Goal: Task Accomplishment & Management: Complete application form

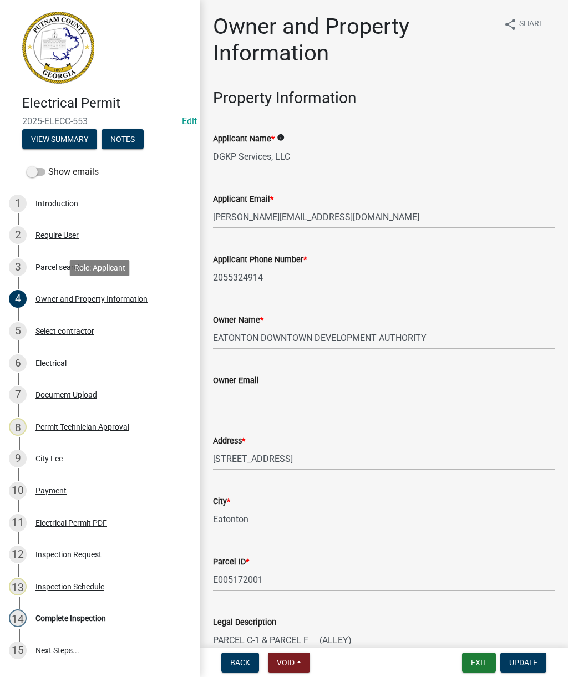
select select "ef7a1fc2-7a7a-426d-b1f0-c9b9b6ca7ff4"
select select "58d273ed-cbd1-45cf-a92b-4c415c252308"
select select "95c2f08d-bd21-40ac-acc0-bf0ad2ba7c20"
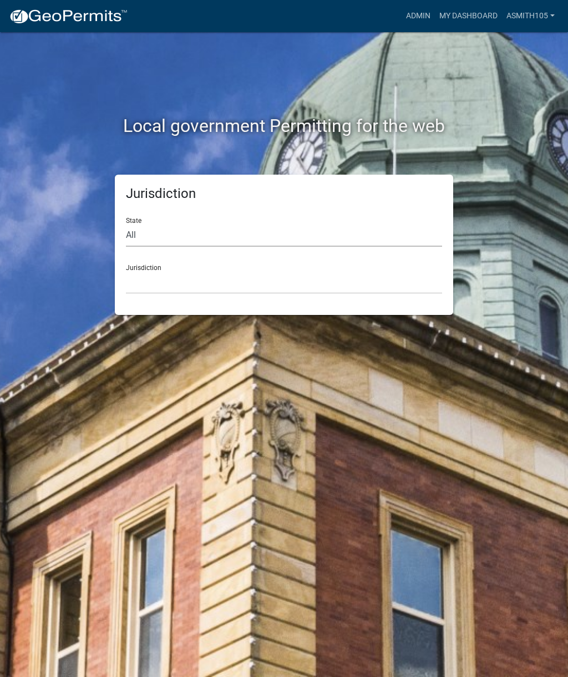
click at [424, 228] on select "All Colorado Georgia Indiana Iowa Kansas Minnesota Ohio South Carolina Wisconsin" at bounding box center [284, 235] width 316 height 23
select select "[US_STATE]"
click at [365, 256] on div "Jurisdiction Carroll County, Georgia Cook County, Georgia Crawford County, Geor…" at bounding box center [284, 275] width 316 height 38
click at [388, 271] on select "Carroll County, Georgia Cook County, Georgia Crawford County, Georgia Gilmer Co…" at bounding box center [284, 282] width 316 height 23
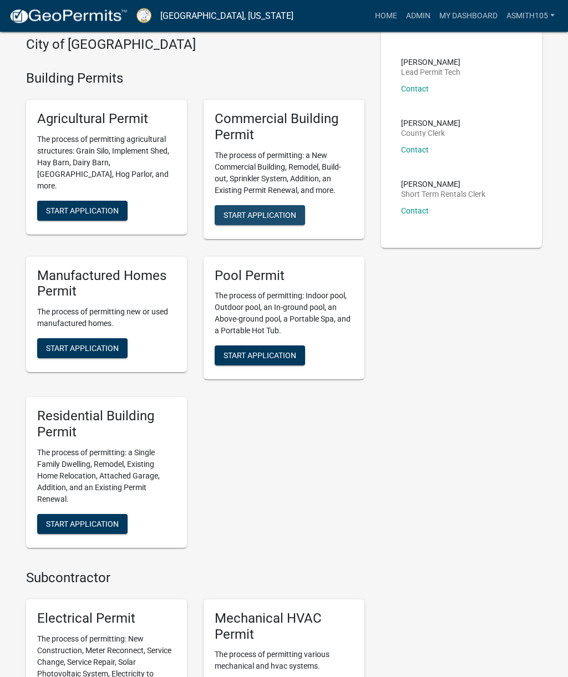
click at [277, 220] on span "Start Application" at bounding box center [259, 215] width 73 height 9
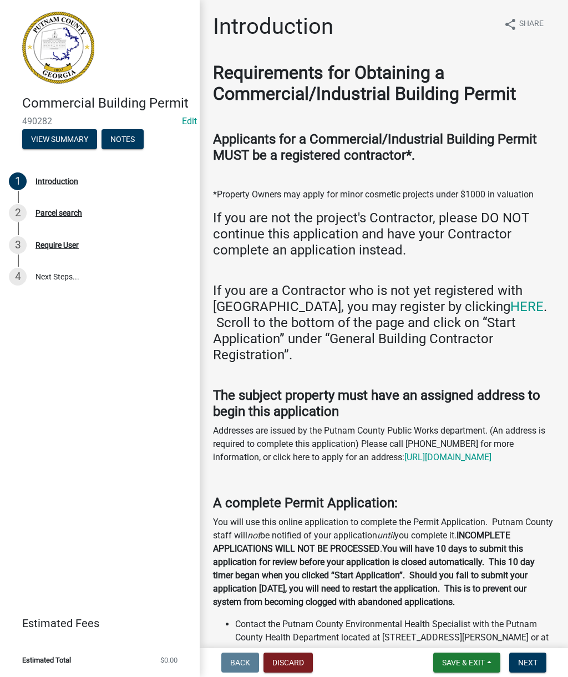
click at [538, 658] on button "Next" at bounding box center [527, 663] width 37 height 20
click at [533, 660] on span "Next" at bounding box center [527, 662] width 19 height 9
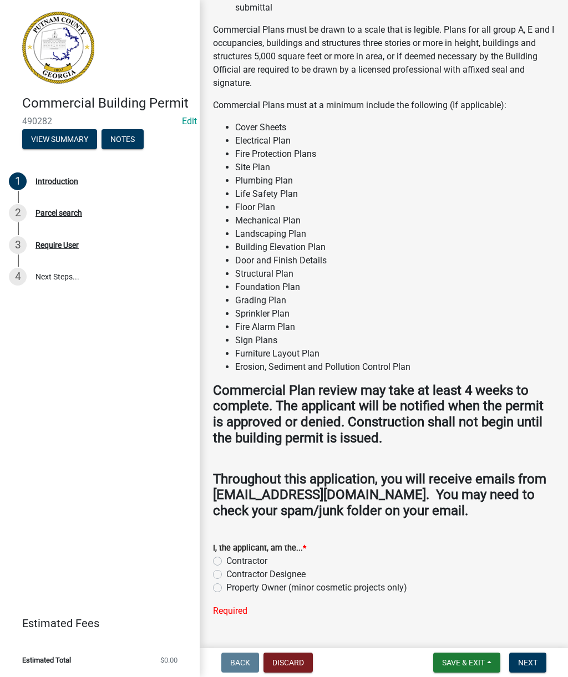
scroll to position [1206, 0]
click at [294, 665] on button "Discard" at bounding box center [287, 663] width 49 height 20
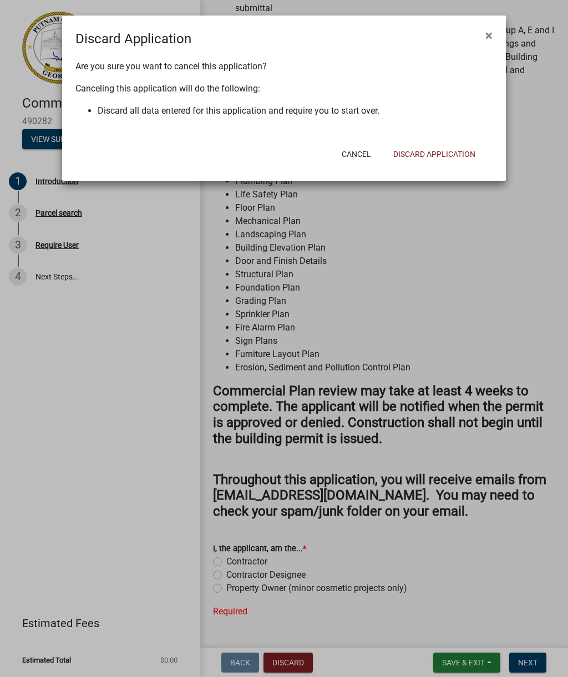
click at [462, 157] on button "Discard Application" at bounding box center [434, 154] width 100 height 20
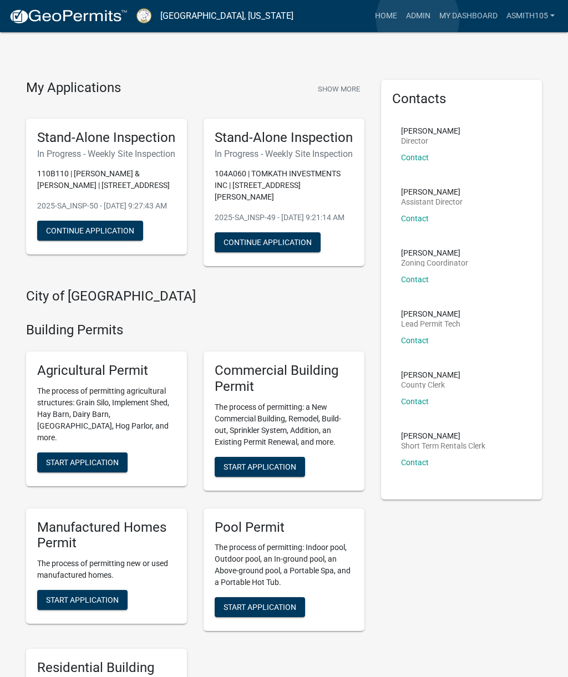
click at [418, 19] on link "Admin" at bounding box center [417, 16] width 33 height 21
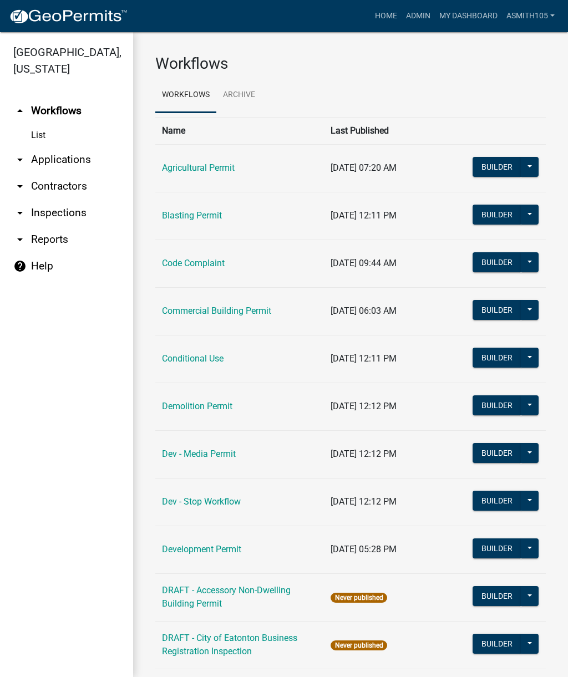
click at [64, 157] on link "arrow_drop_down Applications" at bounding box center [66, 159] width 133 height 27
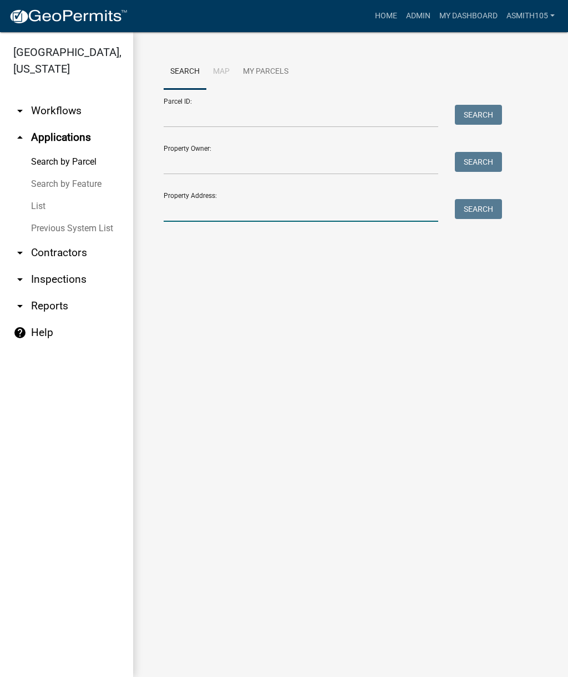
click at [342, 201] on input "Property Address:" at bounding box center [301, 210] width 274 height 23
click at [482, 215] on button "Search" at bounding box center [478, 209] width 47 height 20
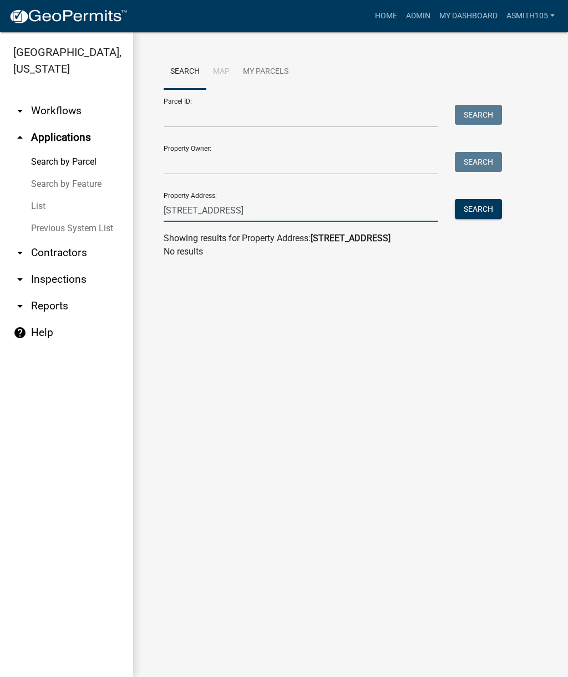
click at [423, 213] on input "105 industrial blvd" at bounding box center [301, 210] width 274 height 23
click at [482, 212] on button "Search" at bounding box center [478, 209] width 47 height 20
click at [350, 214] on input "105 industrial b" at bounding box center [301, 210] width 274 height 23
type input "105 industrial"
click at [488, 210] on button "Search" at bounding box center [478, 209] width 47 height 20
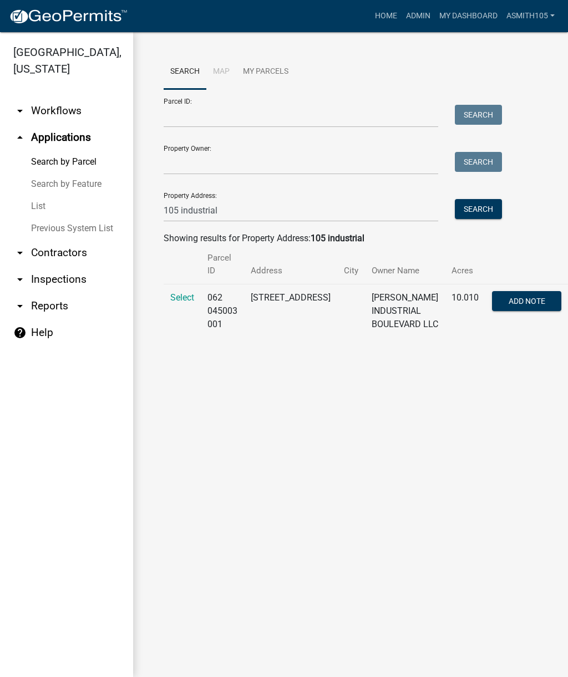
click at [185, 297] on span "Select" at bounding box center [182, 297] width 24 height 11
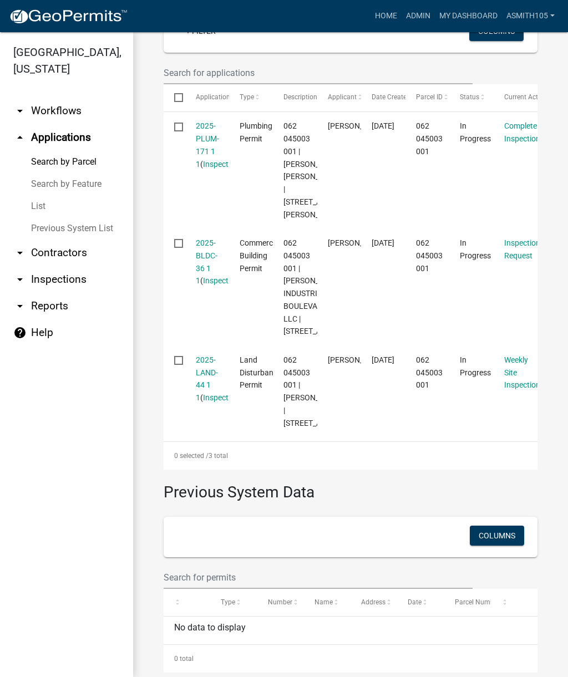
scroll to position [370, 0]
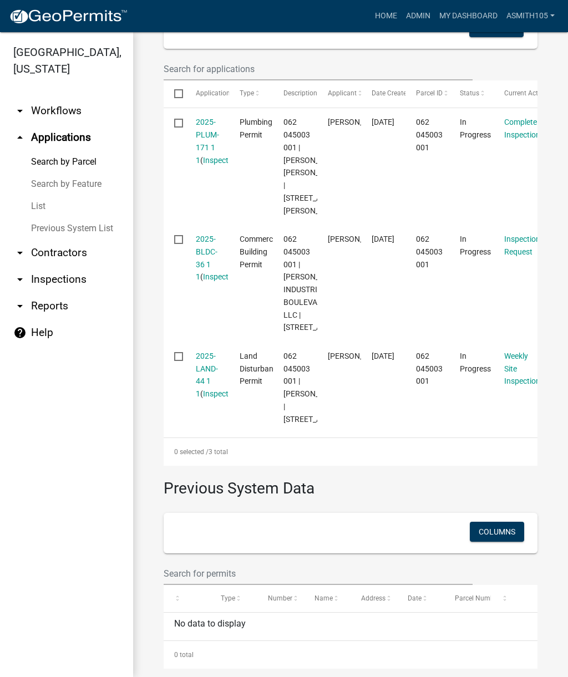
click at [212, 398] on link "Inspections" at bounding box center [223, 393] width 40 height 9
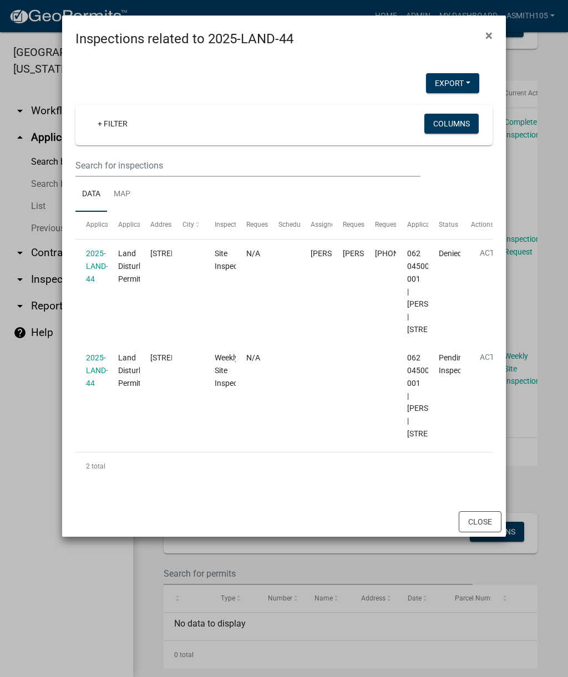
click at [99, 388] on link "2025-LAND-44" at bounding box center [97, 370] width 22 height 34
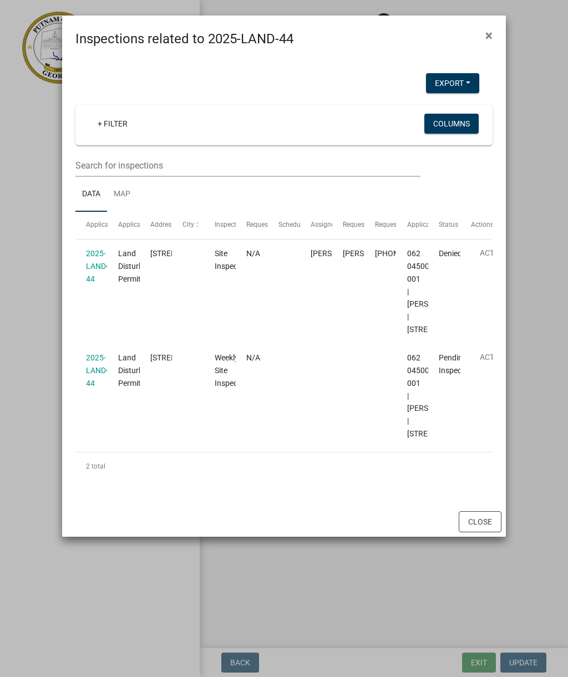
click at [88, 388] on link "2025-LAND-44" at bounding box center [97, 370] width 22 height 34
click at [135, 434] on datatable-body-cell "Land Disturbance Permit" at bounding box center [124, 396] width 32 height 104
select select "af3c6edf-34d7-49be-824e-99d5d0a3954f"
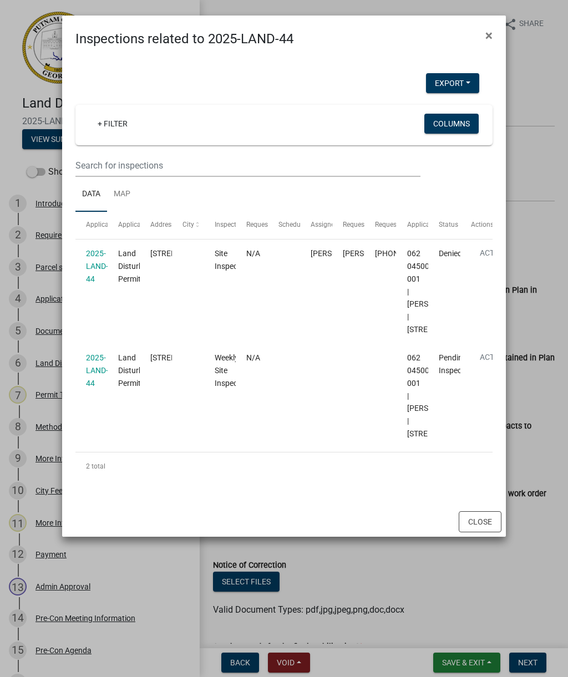
click at [91, 388] on link "2025-LAND-44" at bounding box center [97, 370] width 22 height 34
click at [487, 39] on span "×" at bounding box center [488, 36] width 7 height 16
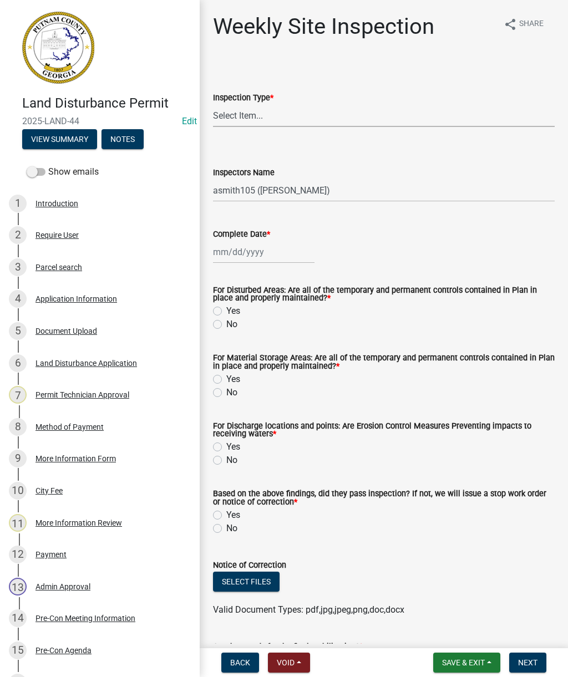
click at [499, 107] on select "Select Item... Site Inspection Initial Inspection Within 24 hours of a 0.5" sto…" at bounding box center [384, 115] width 342 height 23
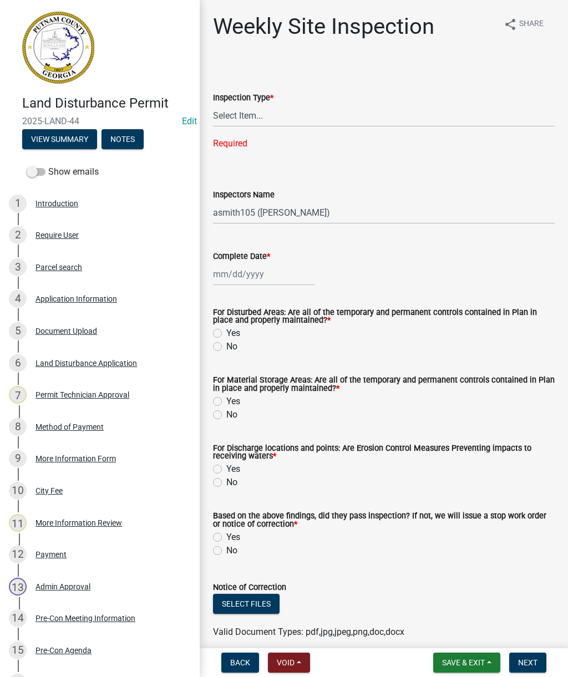
click at [495, 98] on div "Inspection Type *" at bounding box center [384, 97] width 342 height 13
click at [476, 104] on select "Select Item... Site Inspection Initial Inspection Within 24 hours of a 0.5" sto…" at bounding box center [384, 115] width 342 height 23
select select "93c72d9c-4ccd-4a4f-9c87-9d2cfc81a2e2"
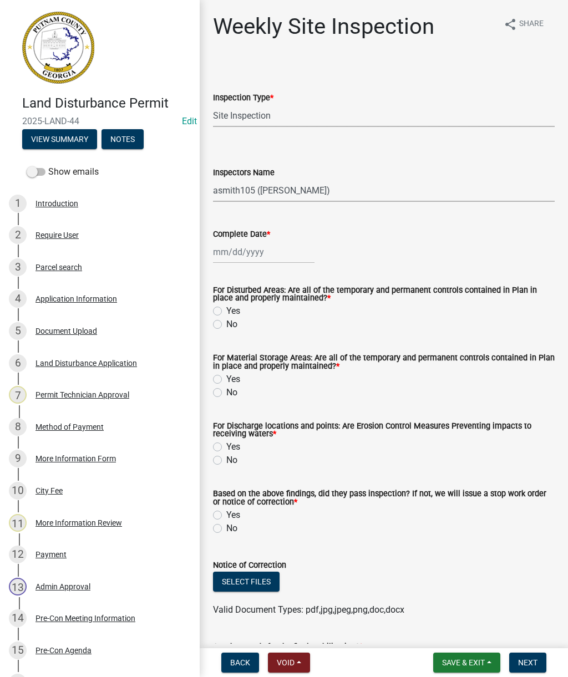
click at [408, 189] on select "Select Item... mrivera (Michele Rivera) StephanieM (Stephanie Morris ) QGrissom…" at bounding box center [384, 190] width 342 height 23
click at [400, 179] on select "Select Item... mrivera (Michele Rivera) StephanieM (Stephanie Morris ) QGrissom…" at bounding box center [384, 190] width 342 height 23
select select "4c2db1a9-6398-42e1-a920-5225c7eaa966"
click at [289, 248] on div at bounding box center [263, 252] width 101 height 23
select select "10"
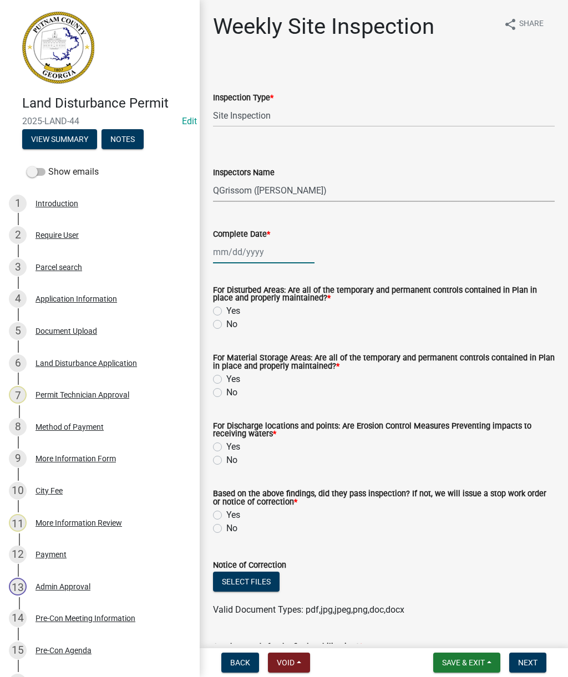
select select "2025"
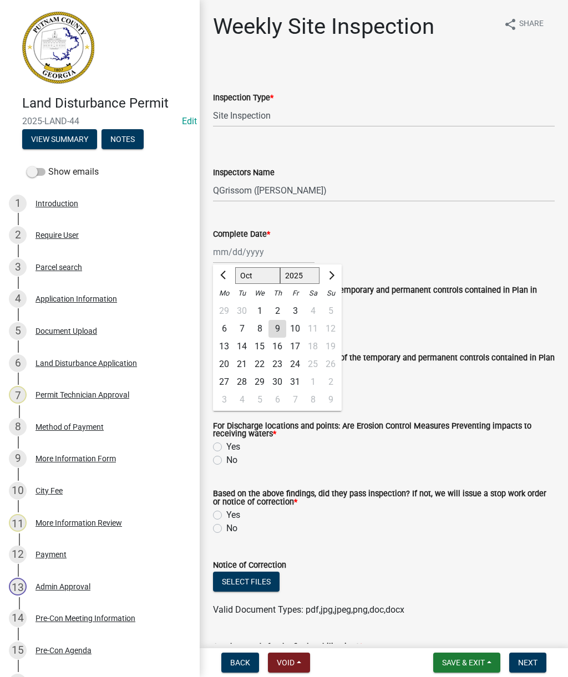
click at [278, 325] on div "9" at bounding box center [277, 329] width 18 height 18
type input "10/09/2025"
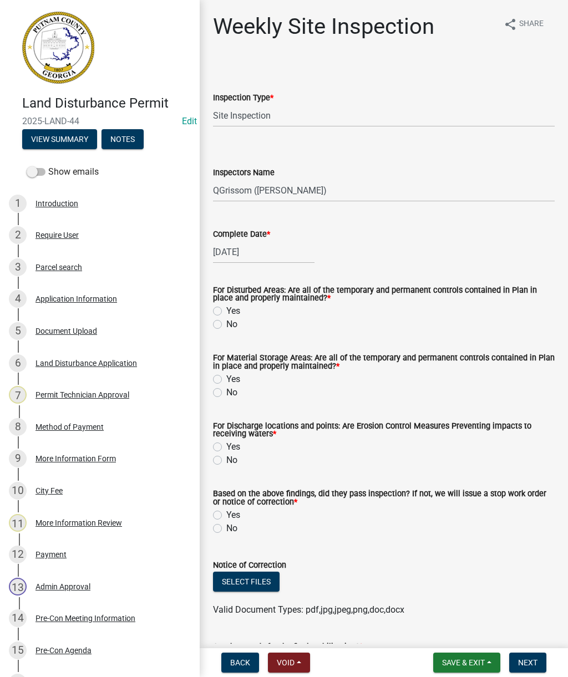
click at [232, 312] on label "Yes" at bounding box center [233, 310] width 14 height 13
click at [232, 312] on input "Yes" at bounding box center [229, 307] width 7 height 7
radio input "true"
click at [236, 376] on label "Yes" at bounding box center [233, 379] width 14 height 13
click at [233, 376] on input "Yes" at bounding box center [229, 376] width 7 height 7
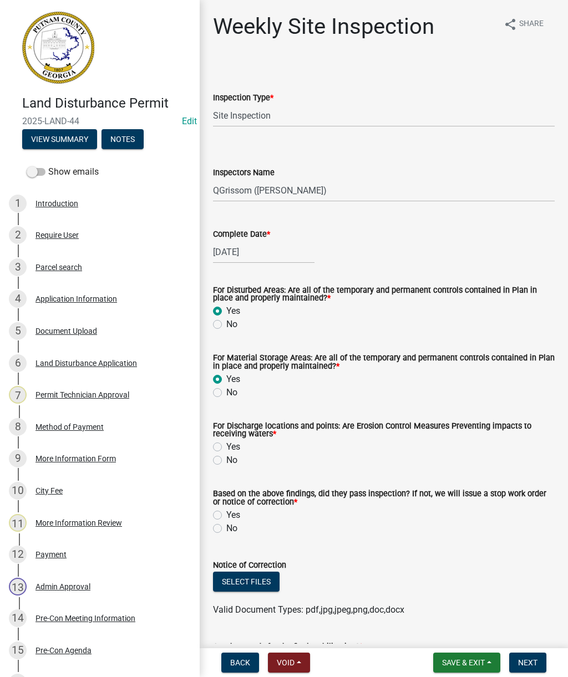
radio input "true"
click at [239, 454] on label "Yes" at bounding box center [233, 446] width 14 height 13
click at [233, 447] on input "Yes" at bounding box center [229, 443] width 7 height 7
radio input "true"
click at [242, 511] on div "Yes" at bounding box center [384, 514] width 342 height 13
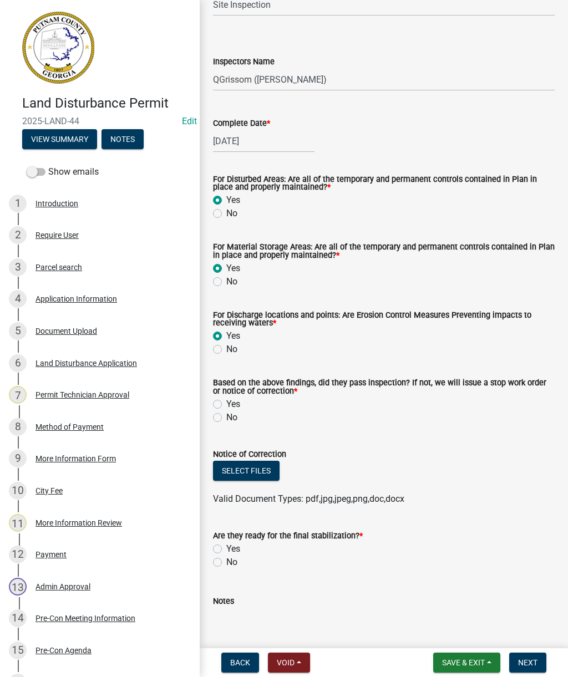
scroll to position [127, 0]
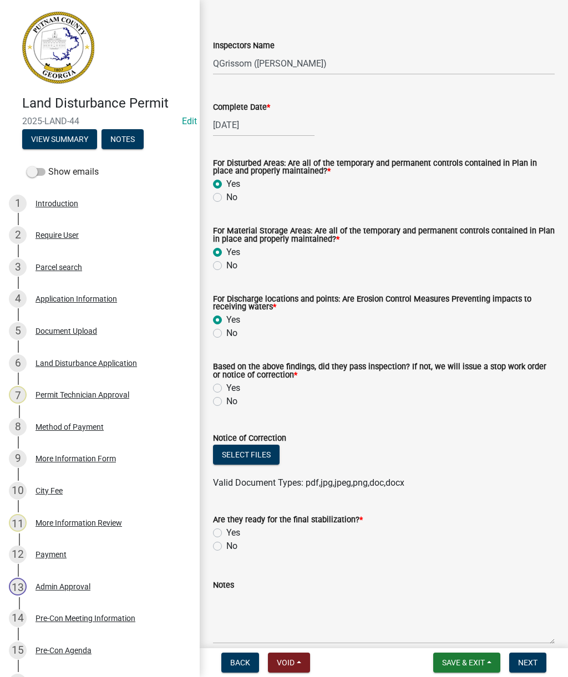
click at [232, 388] on label "Yes" at bounding box center [233, 387] width 14 height 13
click at [232, 388] on input "Yes" at bounding box center [229, 384] width 7 height 7
radio input "true"
click at [263, 457] on button "Select files" at bounding box center [246, 455] width 67 height 20
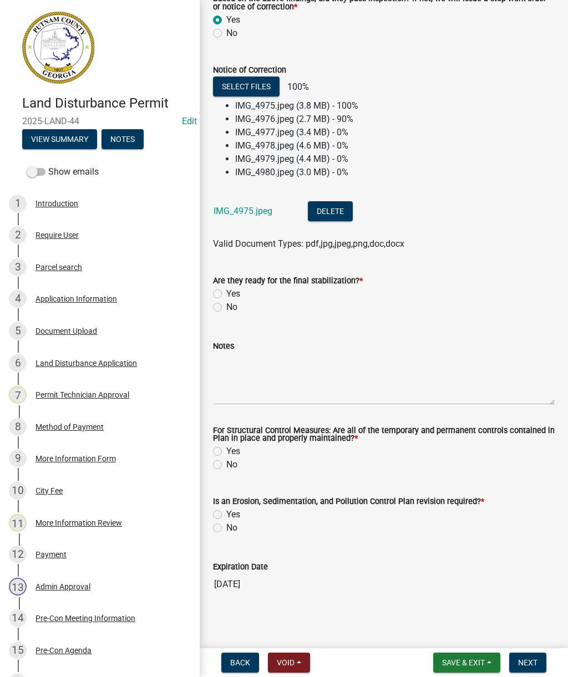
scroll to position [487, 0]
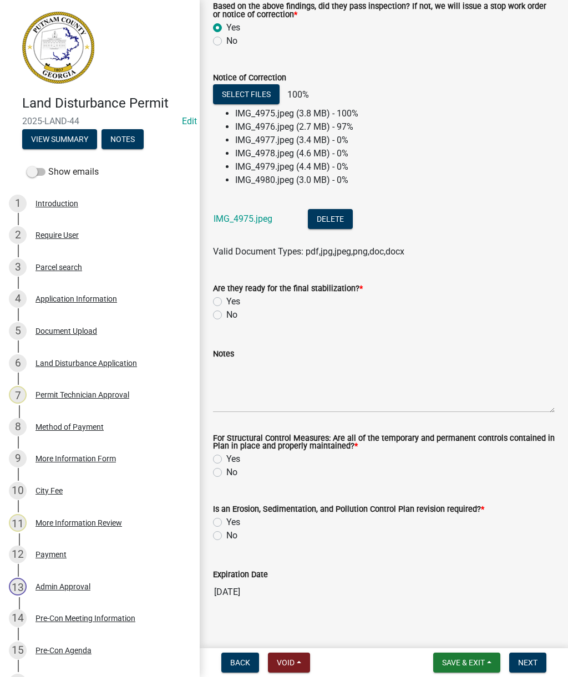
click at [226, 317] on label "No" at bounding box center [231, 314] width 11 height 13
click at [226, 316] on input "No" at bounding box center [229, 311] width 7 height 7
radio input "true"
click at [236, 394] on textarea "Notes" at bounding box center [384, 386] width 342 height 52
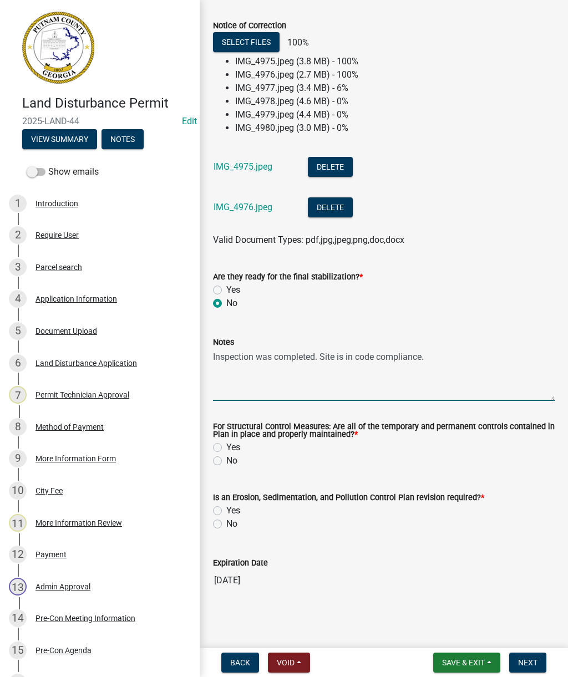
scroll to position [541, 0]
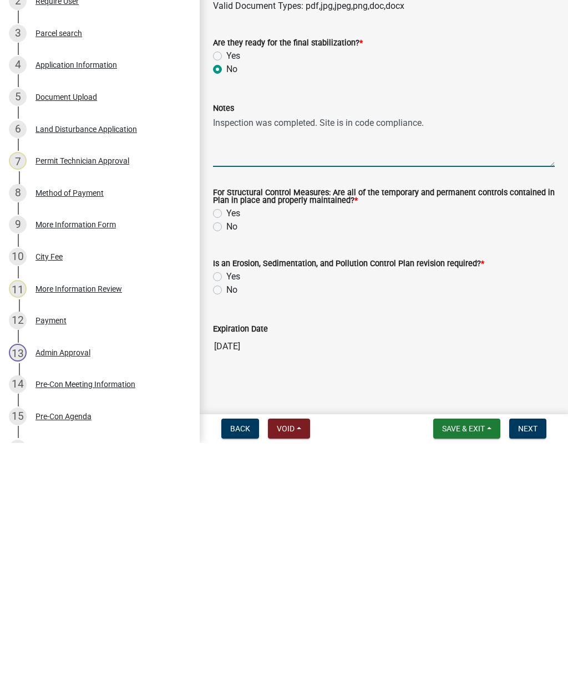
type textarea "Inspection was completed. Site is in code compliance."
click at [234, 441] on label "Yes" at bounding box center [233, 447] width 14 height 13
click at [233, 441] on input "Yes" at bounding box center [229, 444] width 7 height 7
radio input "true"
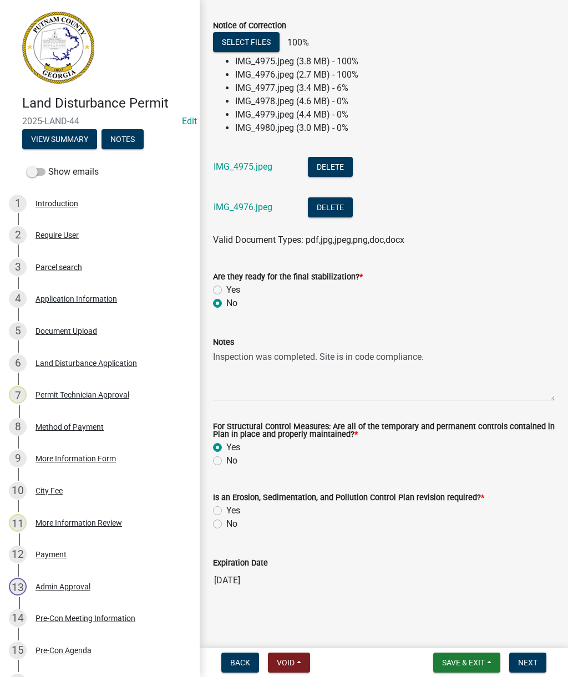
click at [233, 509] on label "Yes" at bounding box center [233, 510] width 14 height 13
click at [233, 509] on input "Yes" at bounding box center [229, 507] width 7 height 7
radio input "true"
click at [405, 357] on textarea "Inspection was completed. Site is in code compliance." at bounding box center [384, 375] width 342 height 52
click at [467, 342] on div "Notes" at bounding box center [384, 341] width 342 height 13
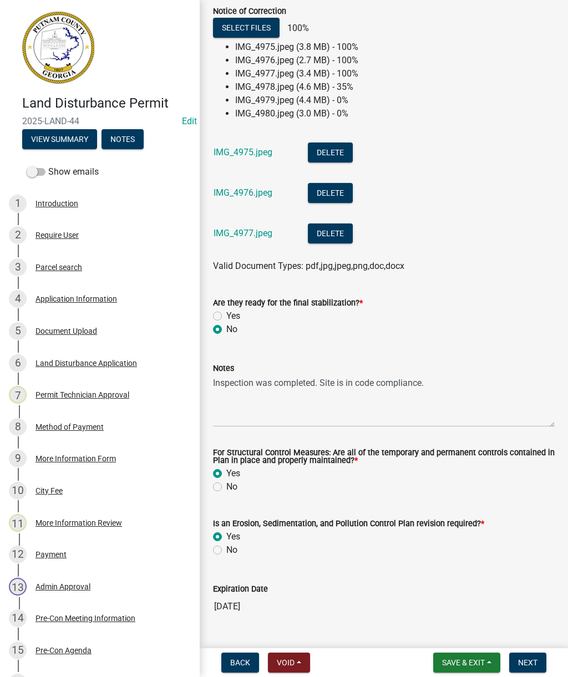
scroll to position [553, 0]
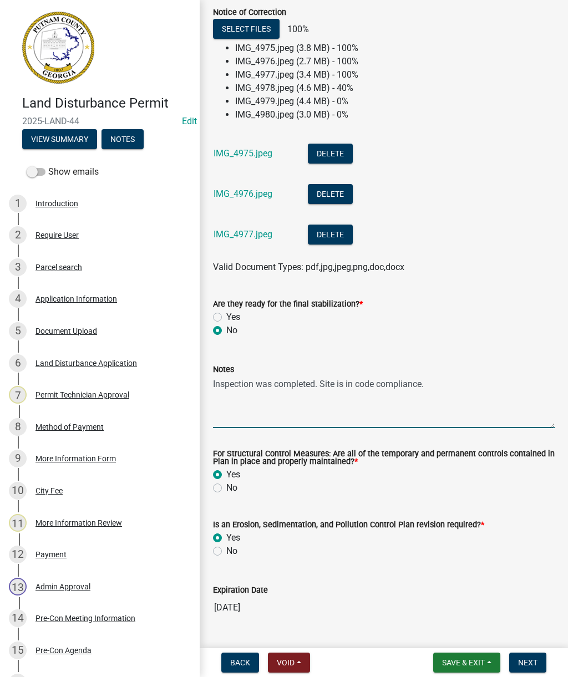
click at [272, 401] on textarea "Inspection was completed. Site is in code compliance." at bounding box center [384, 402] width 342 height 52
click at [449, 383] on textarea "Inspection was completed. Site is in code compliance." at bounding box center [384, 402] width 342 height 52
click at [492, 285] on form "Are they ready for the final stabilization? * Yes No" at bounding box center [384, 310] width 342 height 53
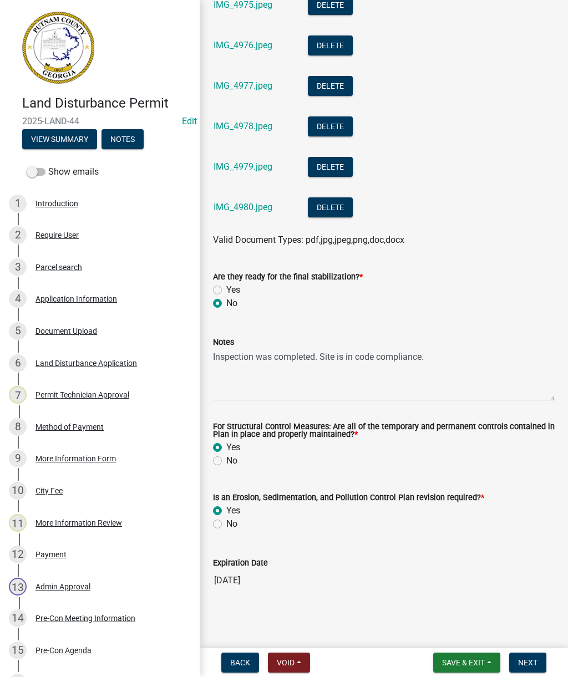
scroll to position [614, 0]
click at [531, 668] on button "Next" at bounding box center [527, 663] width 37 height 20
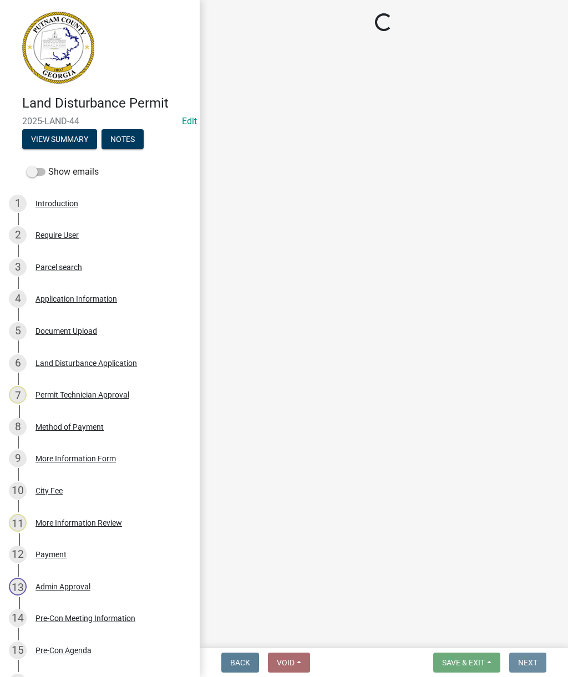
scroll to position [0, 0]
select select "af3c6edf-34d7-49be-824e-99d5d0a3954f"
